Goal: Communication & Community: Participate in discussion

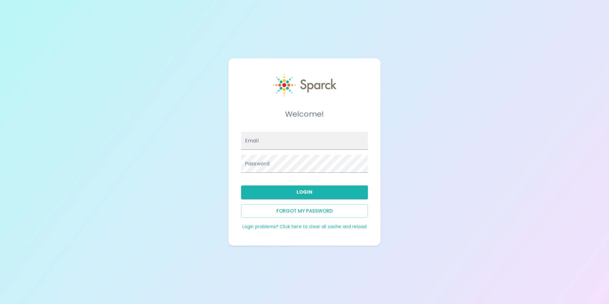
type input "[EMAIL_ADDRESS][DOMAIN_NAME]"
click at [298, 194] on button "Login" at bounding box center [304, 191] width 127 height 13
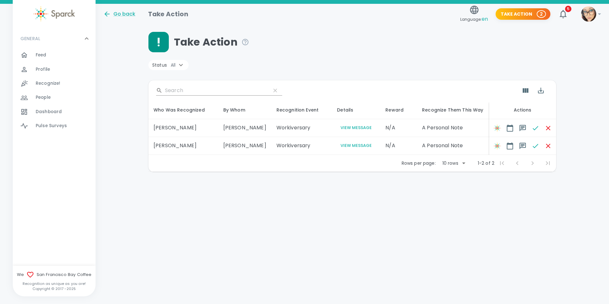
click at [62, 58] on div "Feed 0" at bounding box center [66, 55] width 60 height 9
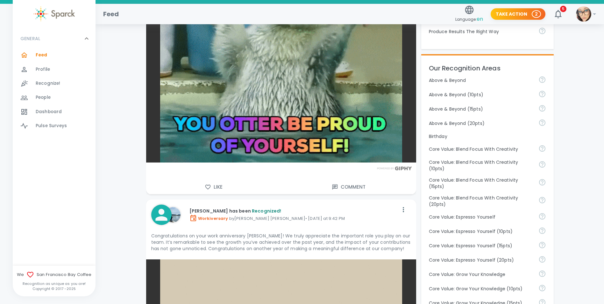
scroll to position [255, 0]
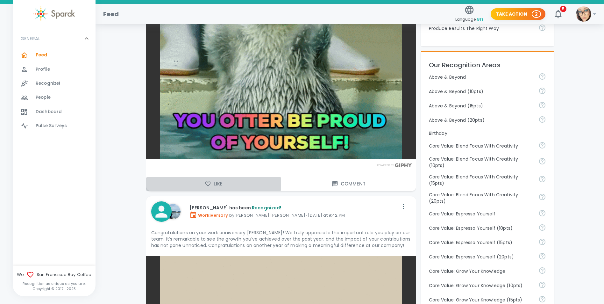
click at [203, 183] on button "Like" at bounding box center [213, 183] width 135 height 13
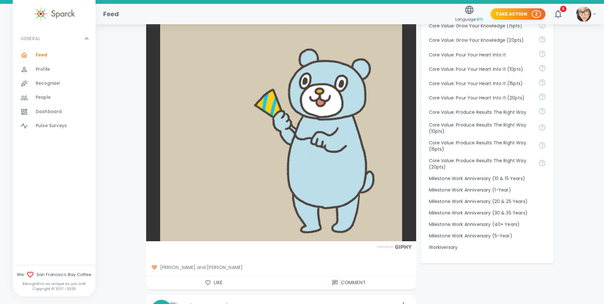
scroll to position [669, 0]
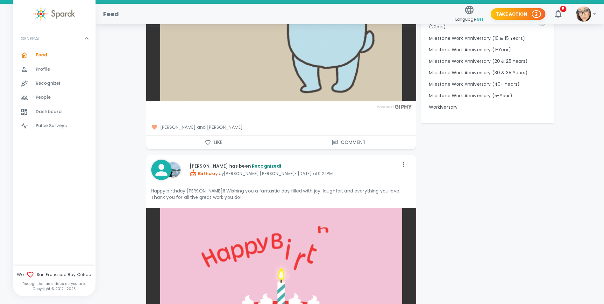
click at [208, 140] on icon "button" at bounding box center [207, 142] width 5 height 5
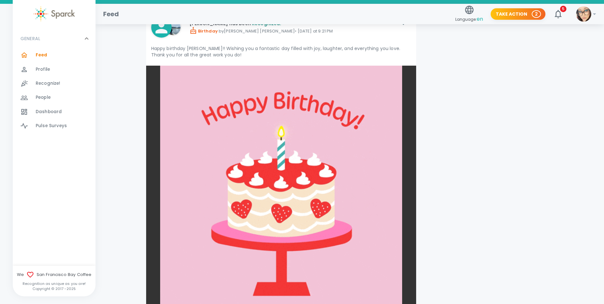
scroll to position [892, 0]
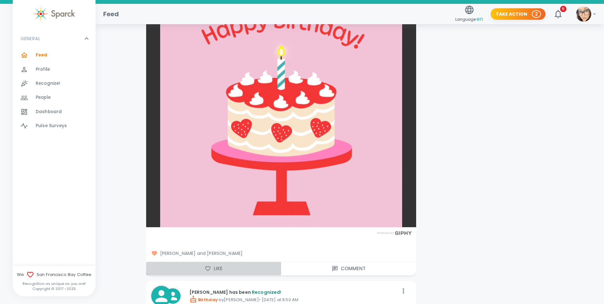
click at [209, 267] on icon "button" at bounding box center [208, 268] width 6 height 6
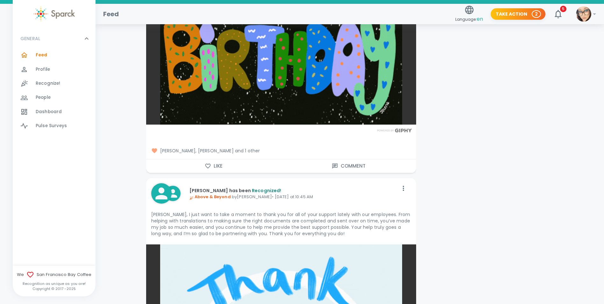
scroll to position [1337, 0]
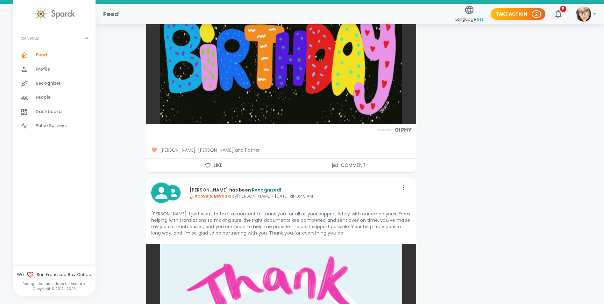
click at [206, 165] on icon "button" at bounding box center [207, 165] width 5 height 5
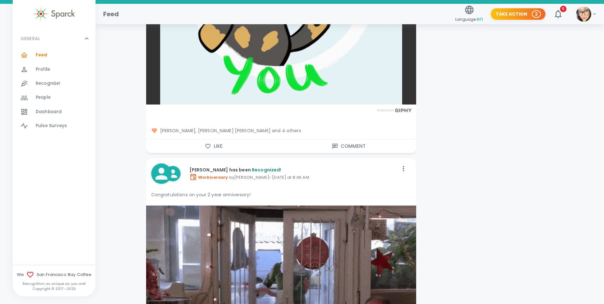
scroll to position [1719, 0]
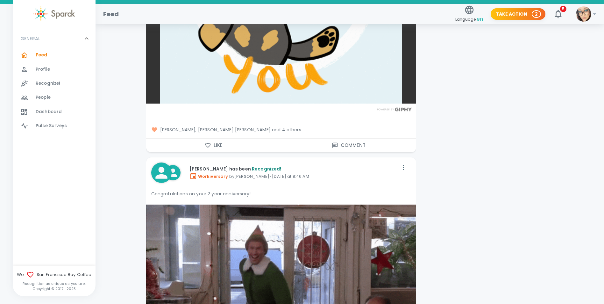
click at [206, 144] on icon "button" at bounding box center [208, 145] width 6 height 6
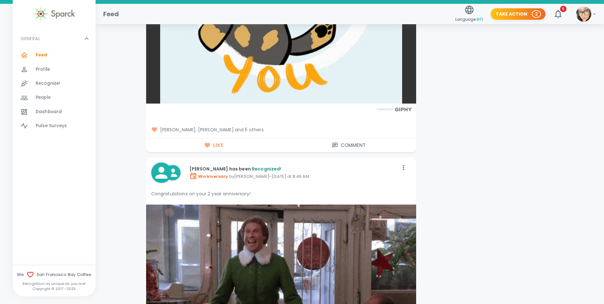
scroll to position [1879, 0]
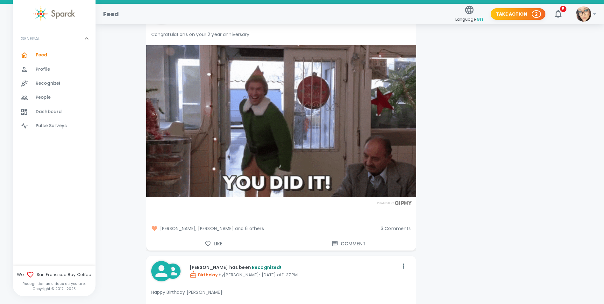
click at [209, 240] on icon "button" at bounding box center [208, 243] width 6 height 6
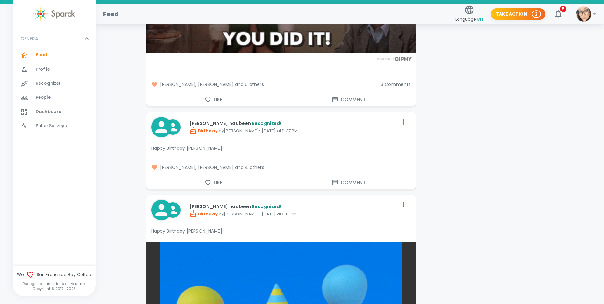
scroll to position [2101, 0]
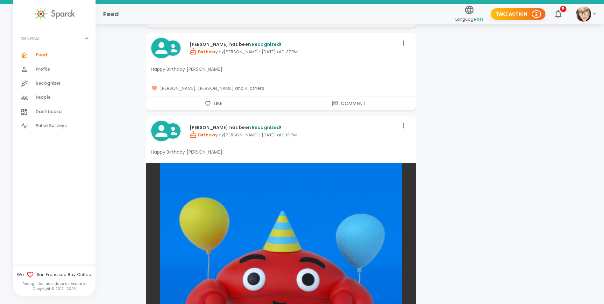
click at [210, 102] on icon "button" at bounding box center [208, 103] width 6 height 6
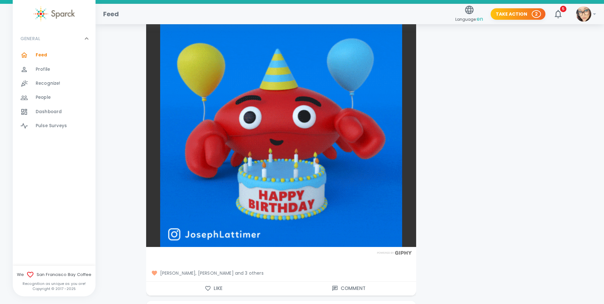
scroll to position [2261, 0]
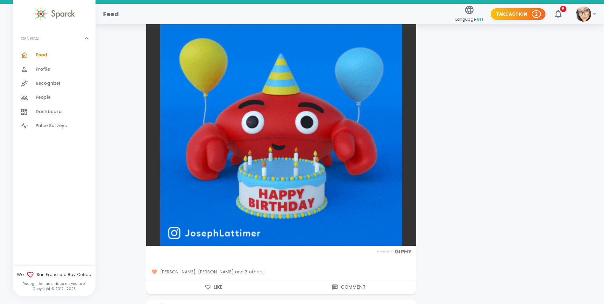
click at [207, 283] on button "Like" at bounding box center [213, 286] width 135 height 13
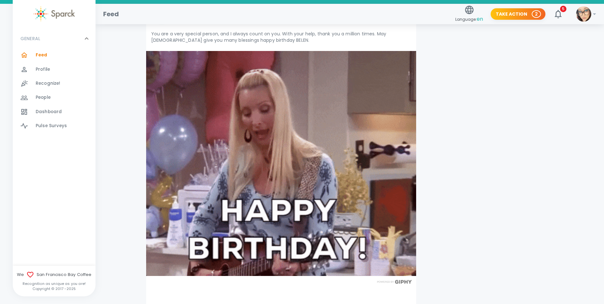
scroll to position [2706, 0]
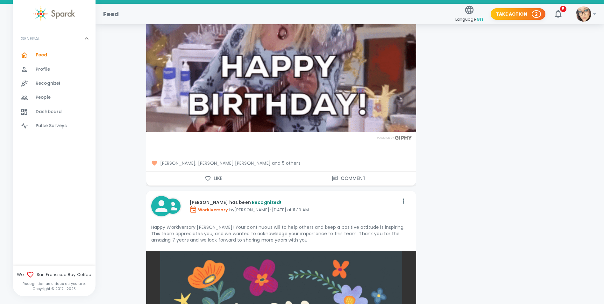
click at [210, 180] on icon "button" at bounding box center [208, 178] width 6 height 6
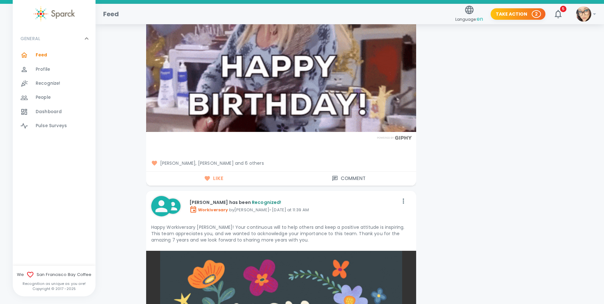
scroll to position [2993, 0]
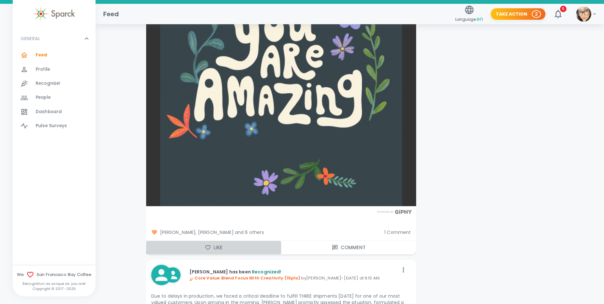
click at [209, 246] on icon "button" at bounding box center [208, 247] width 6 height 6
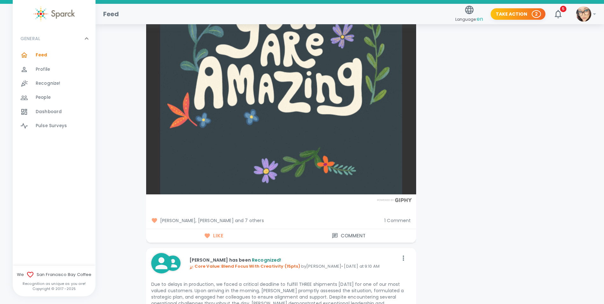
scroll to position [3152, 0]
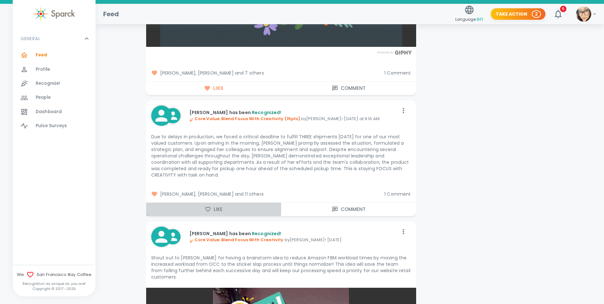
click at [207, 208] on icon "button" at bounding box center [208, 209] width 6 height 6
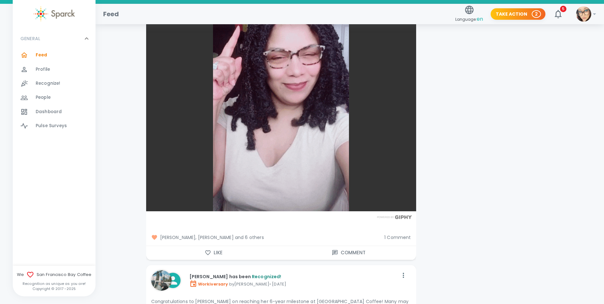
scroll to position [3502, 0]
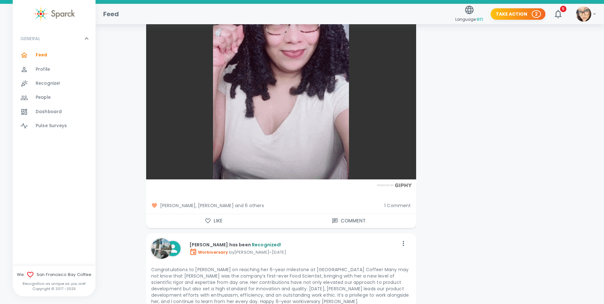
click at [205, 217] on icon "button" at bounding box center [208, 220] width 6 height 6
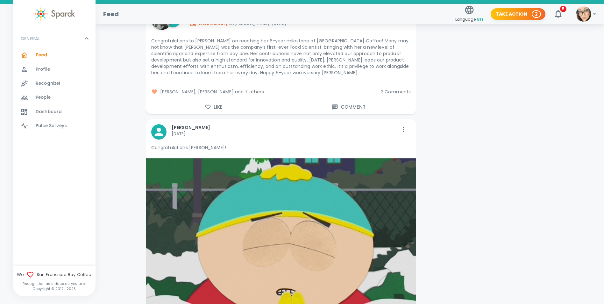
scroll to position [3725, 0]
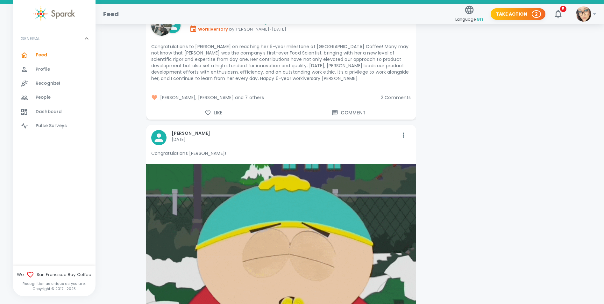
click at [206, 110] on icon "button" at bounding box center [208, 113] width 6 height 6
